Goal: Information Seeking & Learning: Learn about a topic

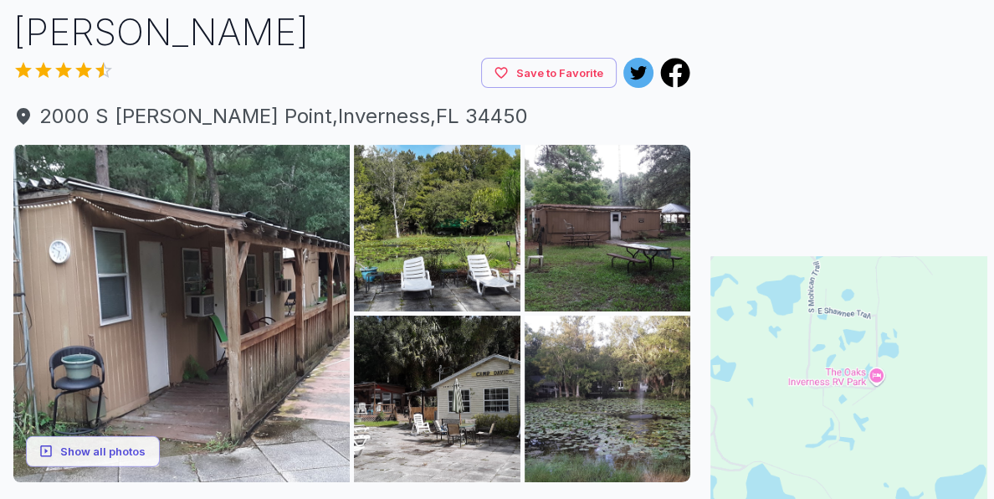
scroll to position [174, 0]
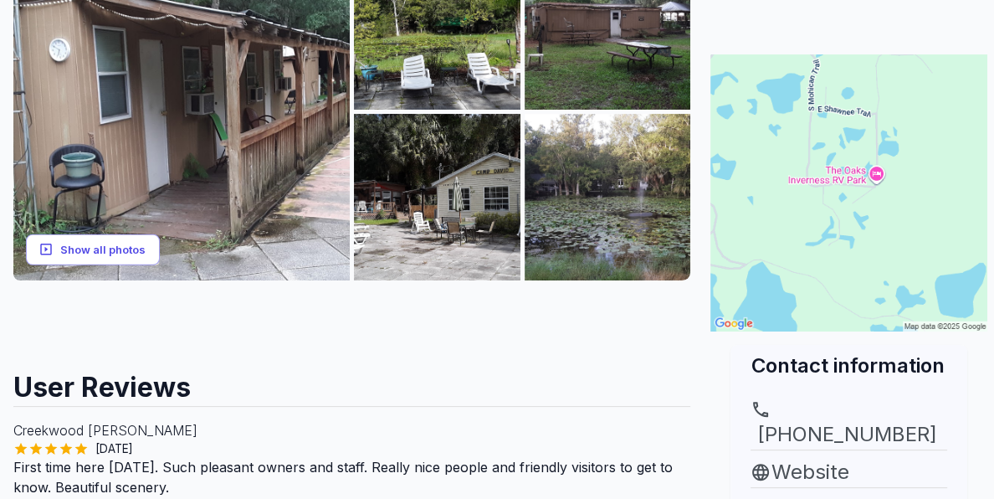
scroll to position [308, 0]
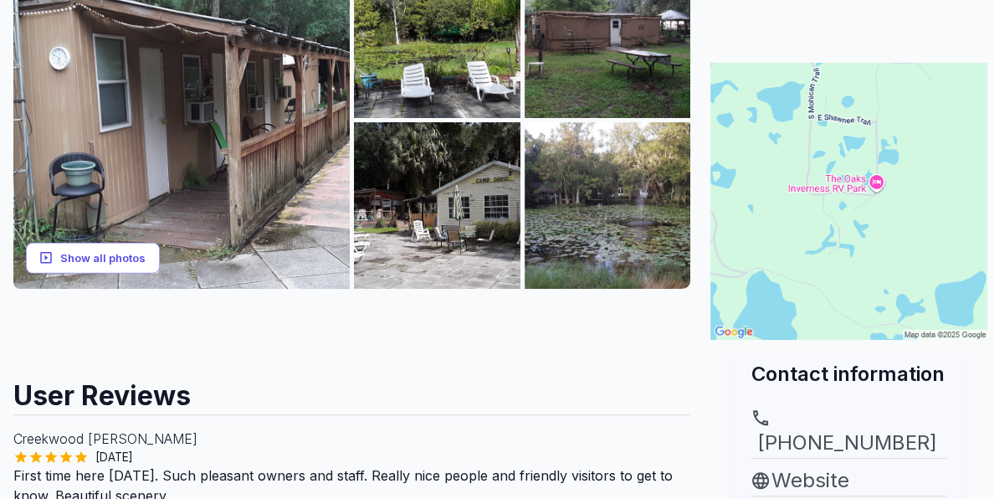
click at [128, 260] on button "Show all photos" at bounding box center [93, 258] width 134 height 31
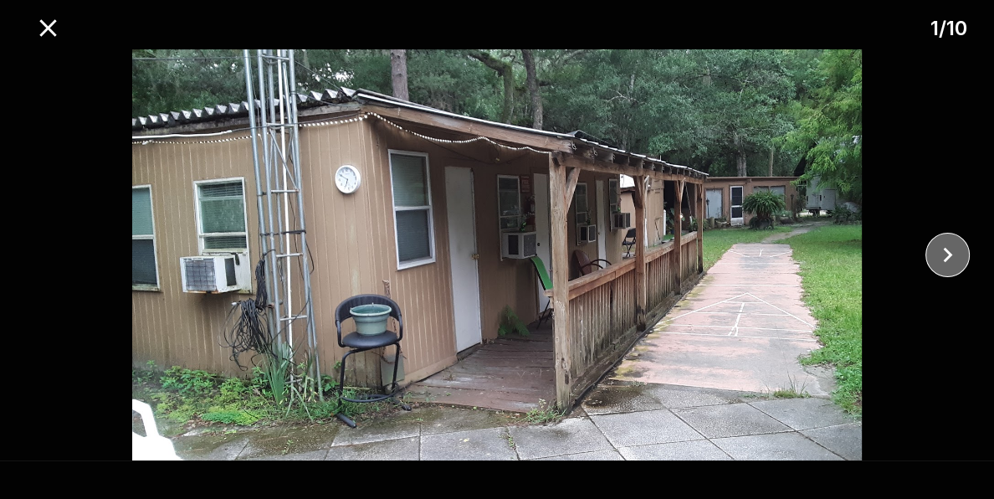
click at [943, 260] on icon "close" at bounding box center [947, 254] width 29 height 29
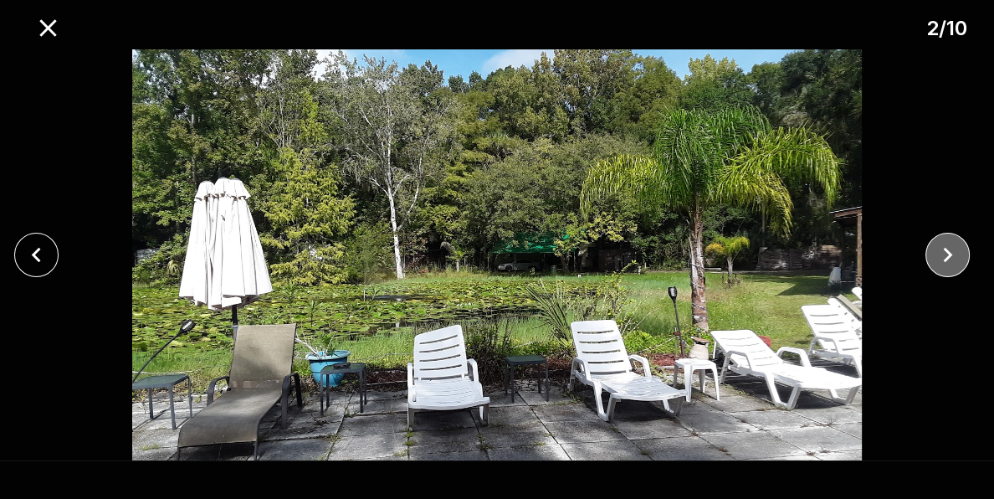
click at [943, 260] on icon "close" at bounding box center [947, 254] width 29 height 29
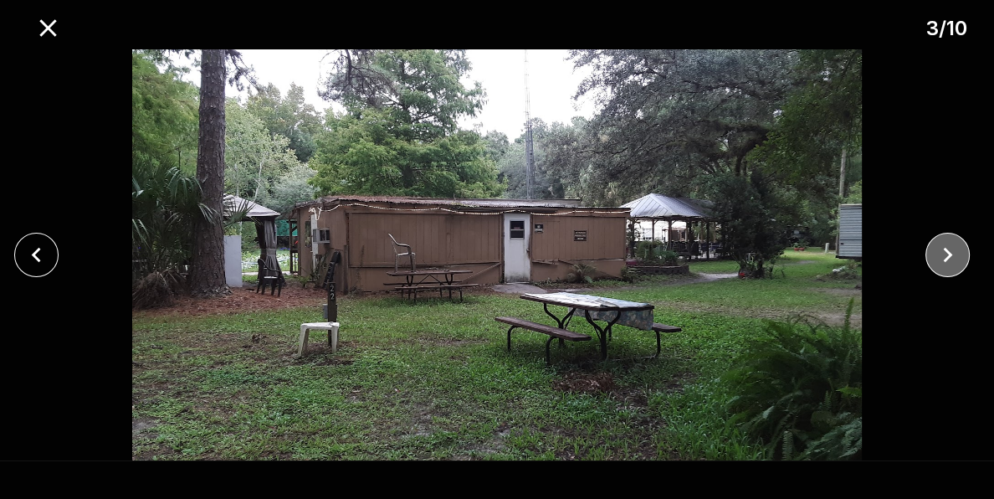
click at [943, 260] on icon "close" at bounding box center [947, 254] width 29 height 29
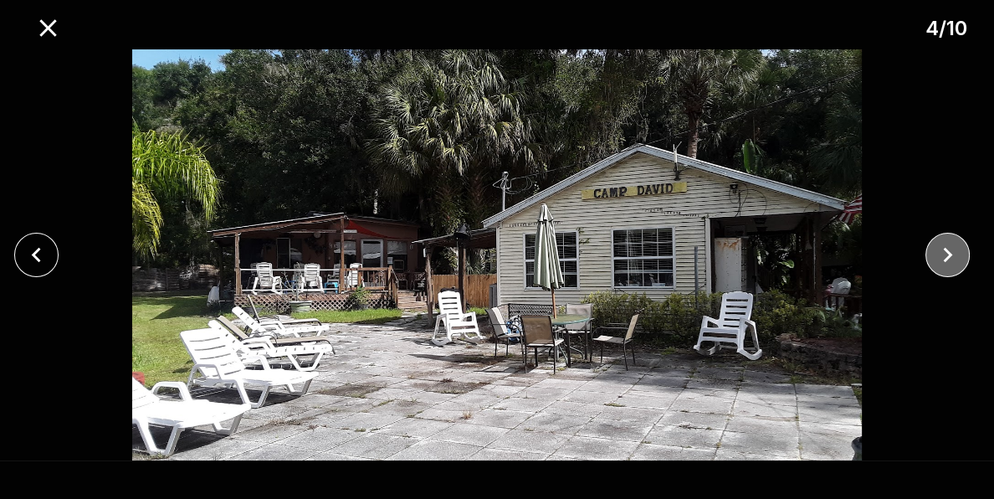
click at [943, 260] on icon "close" at bounding box center [947, 254] width 29 height 29
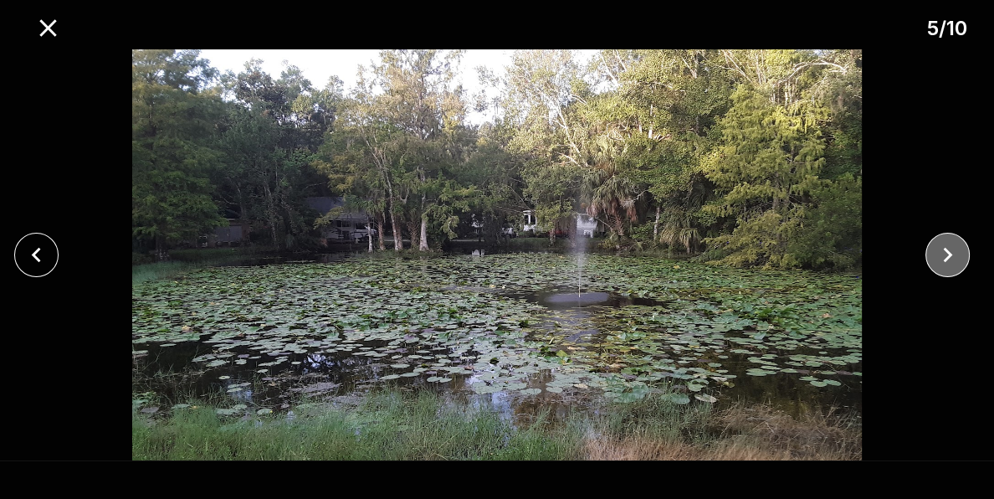
click at [943, 260] on icon "close" at bounding box center [947, 254] width 29 height 29
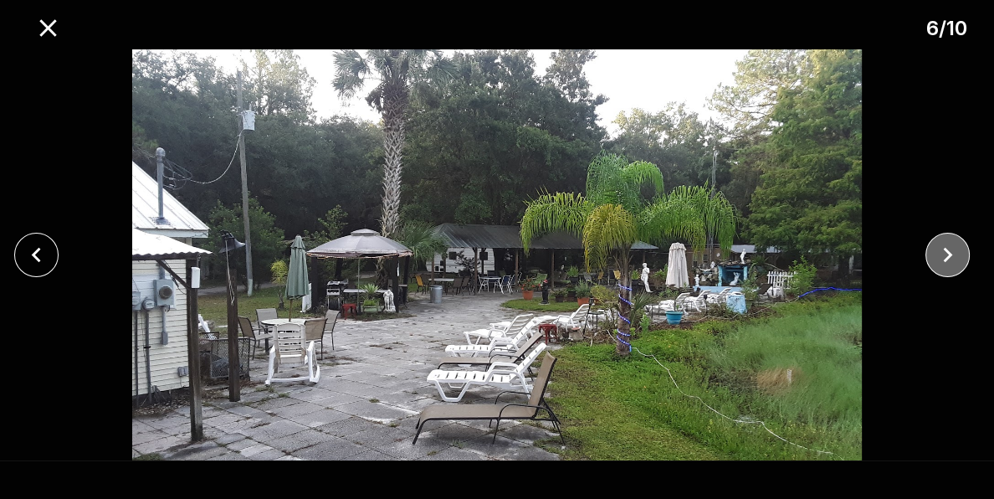
click at [948, 251] on icon "close" at bounding box center [948, 255] width 9 height 15
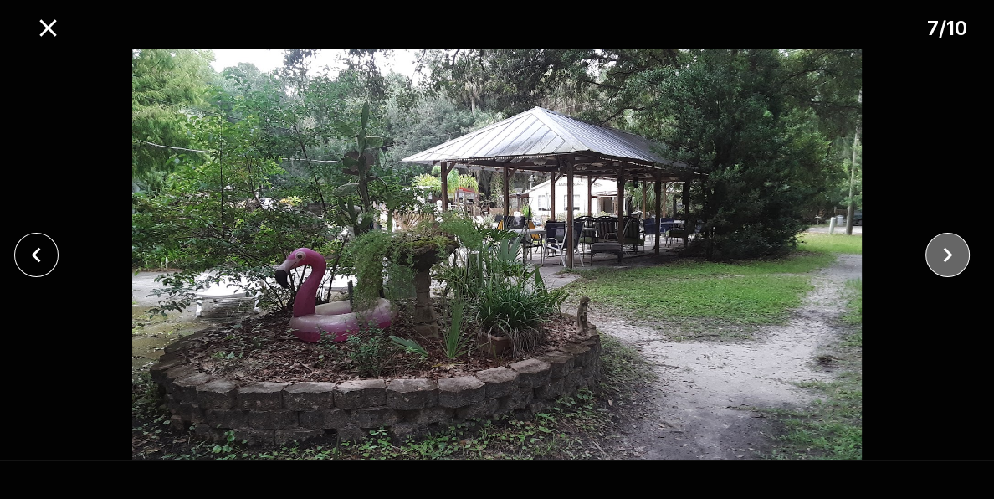
click at [948, 251] on icon "close" at bounding box center [948, 255] width 9 height 15
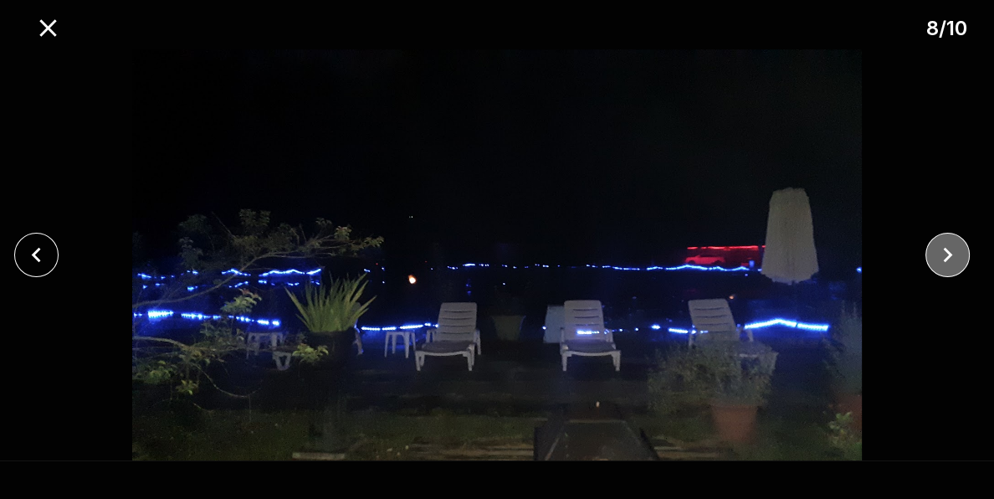
click at [948, 251] on icon "close" at bounding box center [948, 255] width 9 height 15
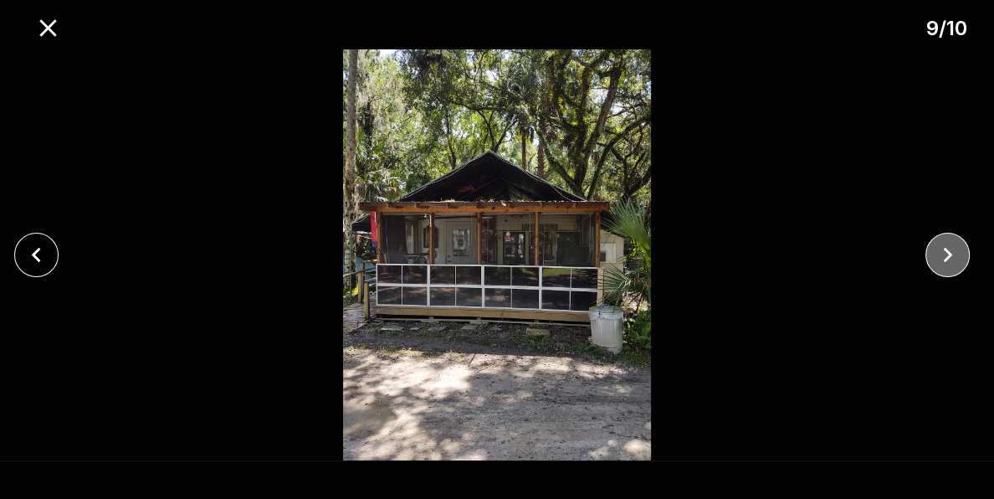
click at [948, 251] on icon "close" at bounding box center [948, 255] width 9 height 15
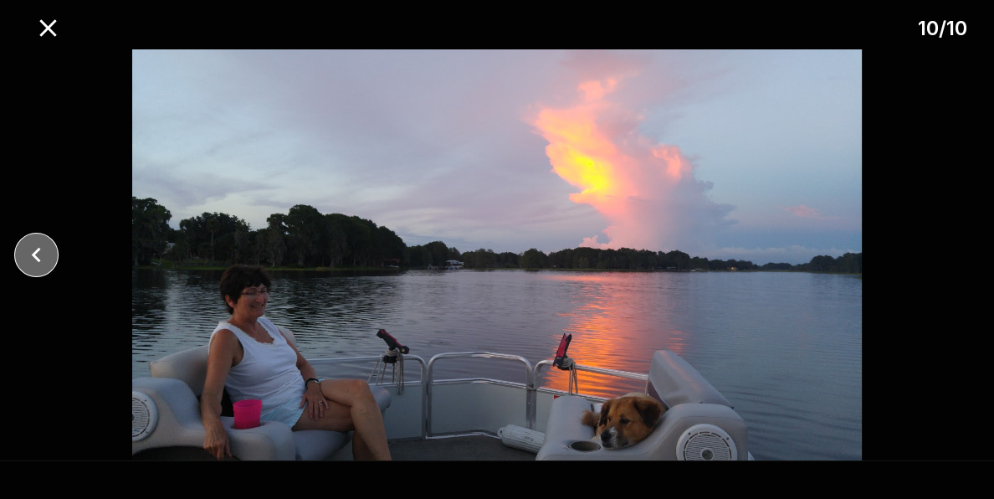
click at [33, 258] on icon "close" at bounding box center [36, 254] width 29 height 29
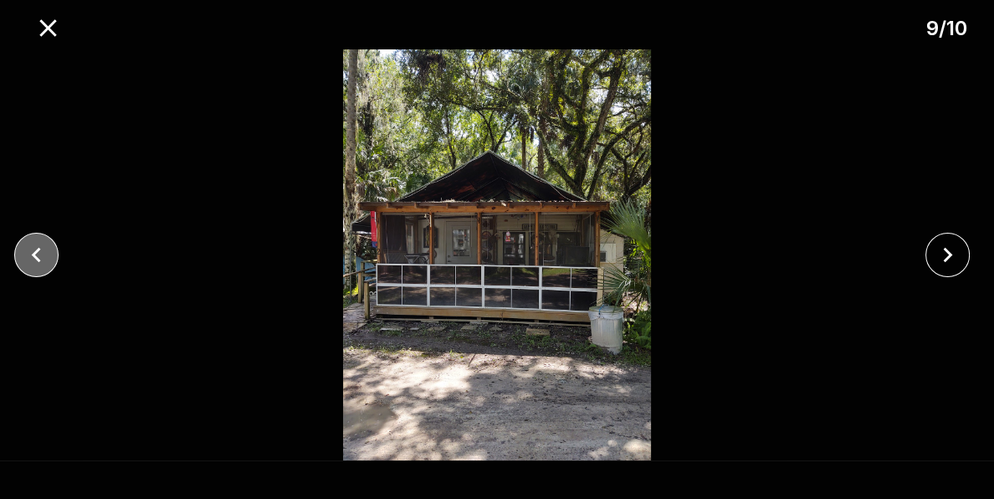
click at [33, 258] on icon "close" at bounding box center [36, 254] width 29 height 29
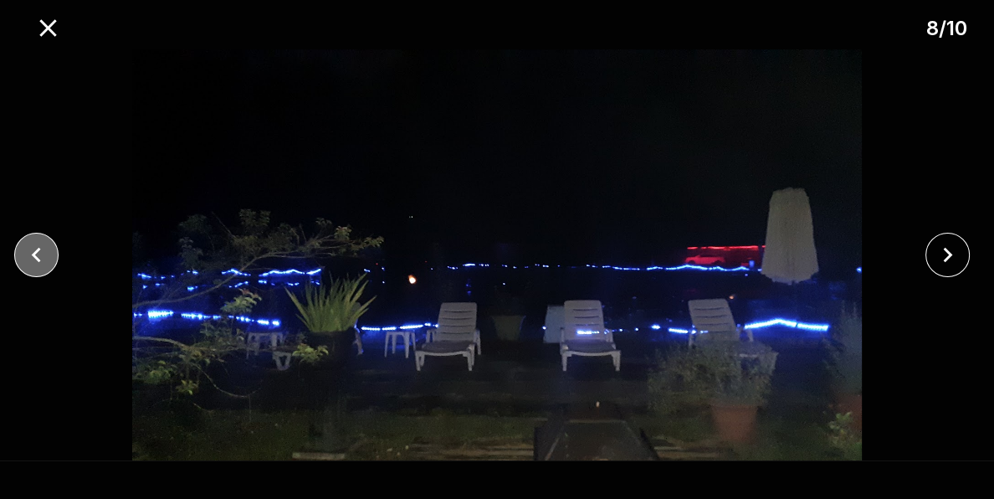
click at [33, 258] on icon "close" at bounding box center [36, 254] width 29 height 29
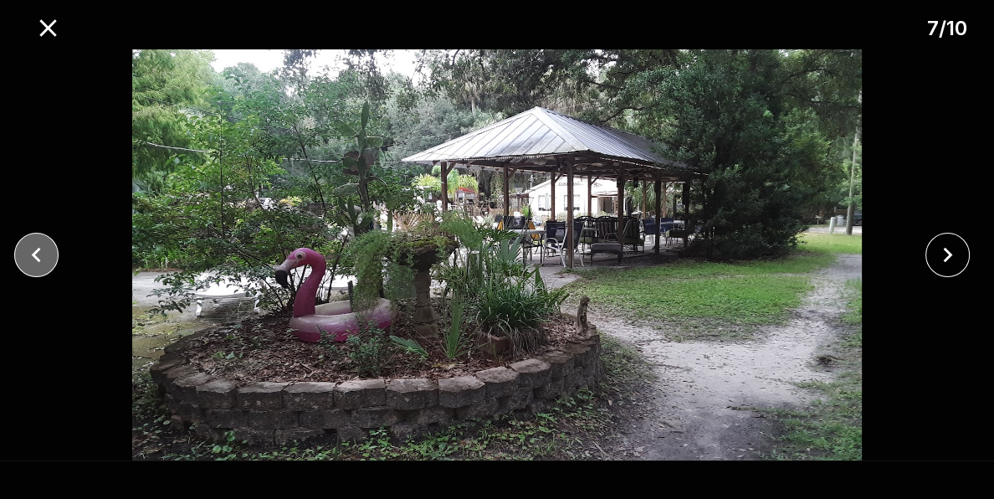
click at [33, 258] on icon "close" at bounding box center [36, 254] width 29 height 29
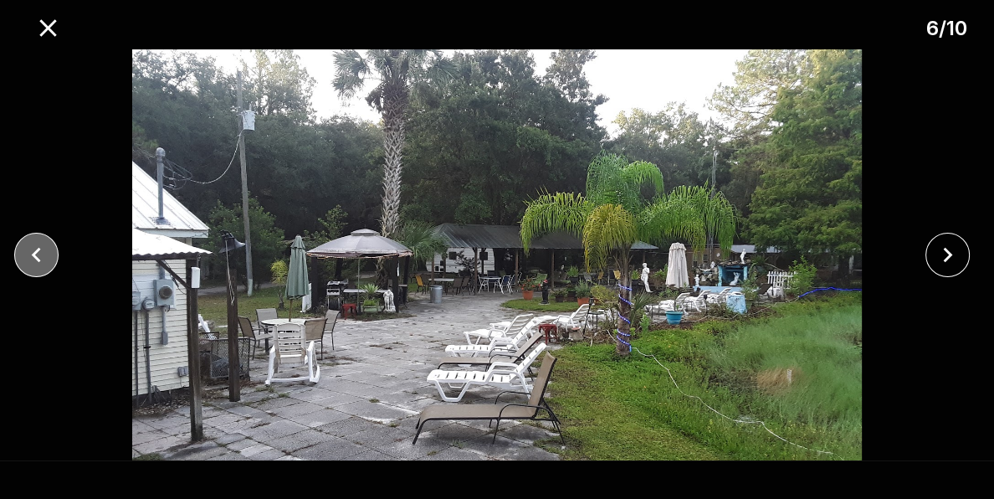
click at [33, 258] on icon "close" at bounding box center [36, 254] width 29 height 29
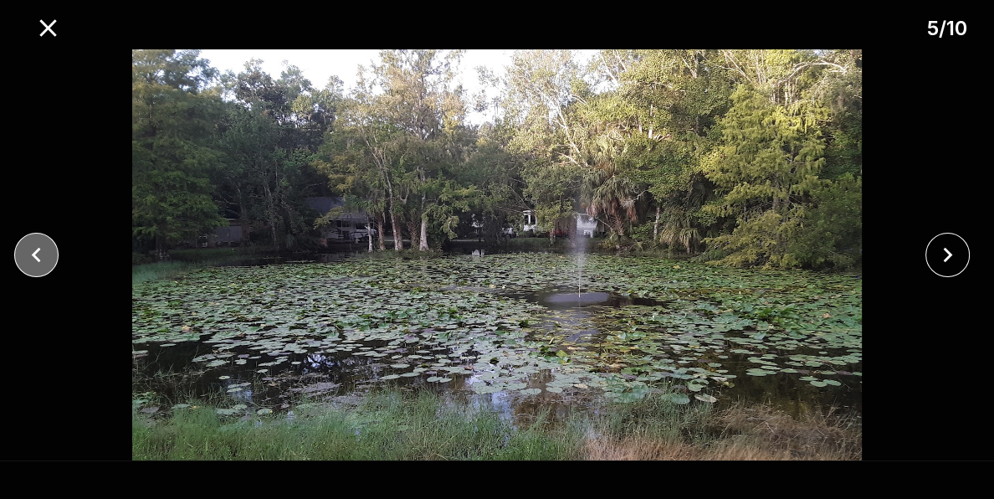
click at [33, 258] on icon "close" at bounding box center [36, 254] width 29 height 29
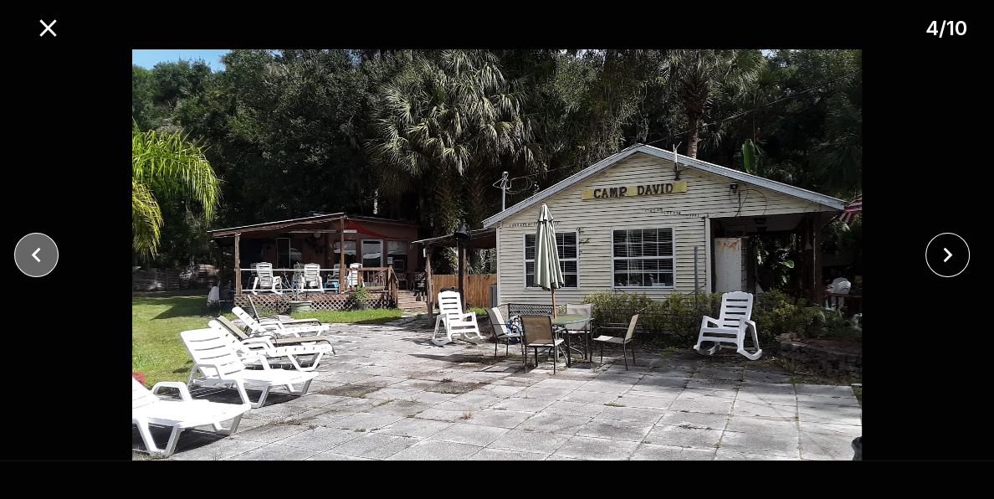
click at [33, 258] on icon "close" at bounding box center [36, 254] width 29 height 29
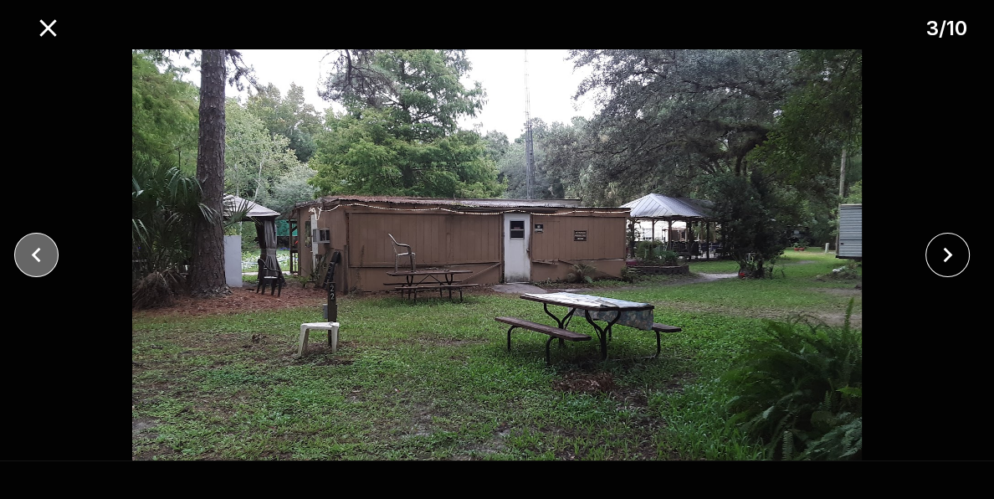
click at [33, 258] on icon "close" at bounding box center [36, 254] width 29 height 29
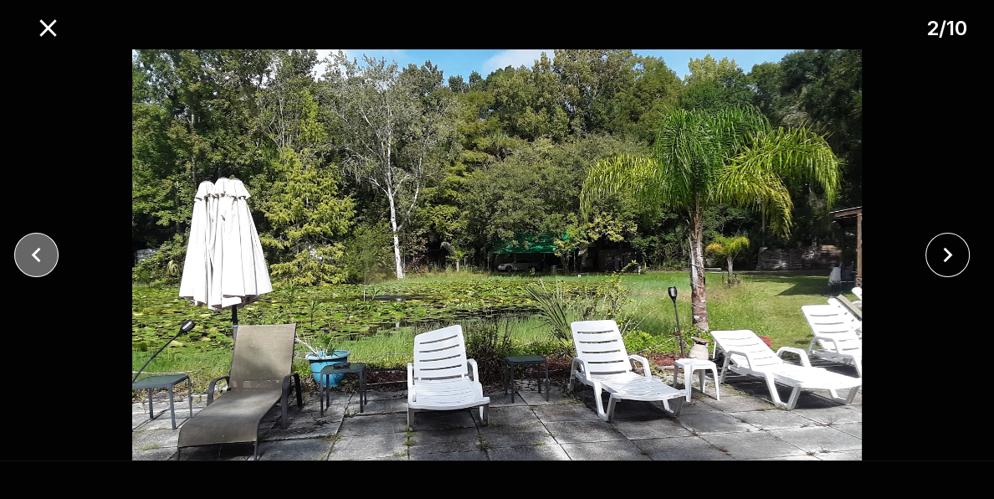
click at [33, 258] on icon "close" at bounding box center [36, 254] width 29 height 29
